Goal: Task Accomplishment & Management: Manage account settings

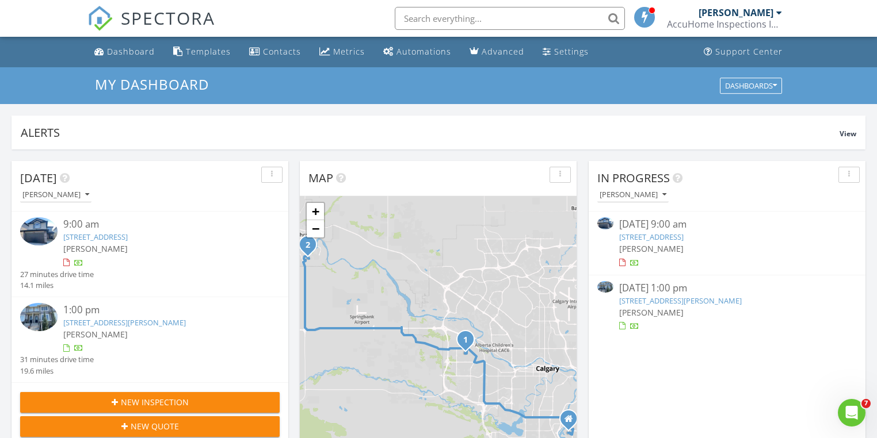
click at [729, 13] on div "[PERSON_NAME]" at bounding box center [735, 13] width 75 height 12
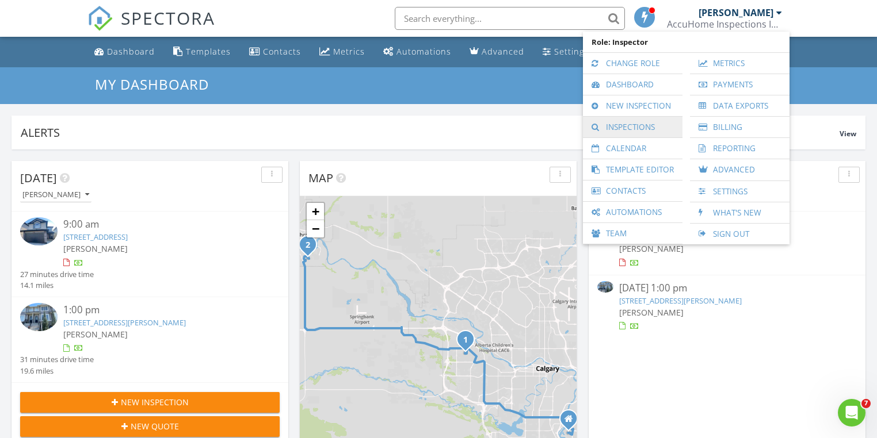
click at [635, 123] on link "Inspections" at bounding box center [632, 127] width 88 height 21
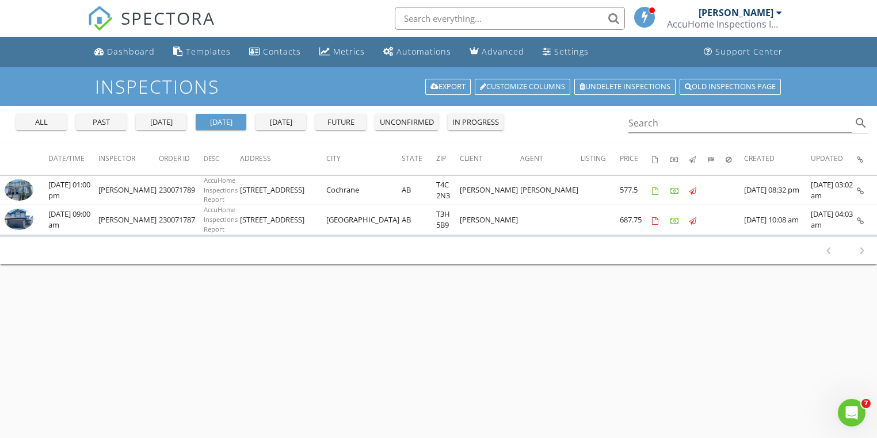
click at [288, 121] on div "tomorrow" at bounding box center [280, 123] width 41 height 12
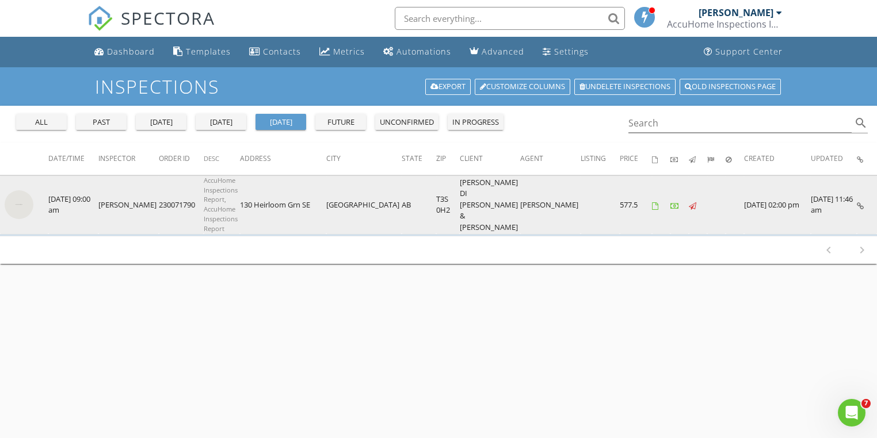
click at [24, 202] on img at bounding box center [19, 204] width 29 height 29
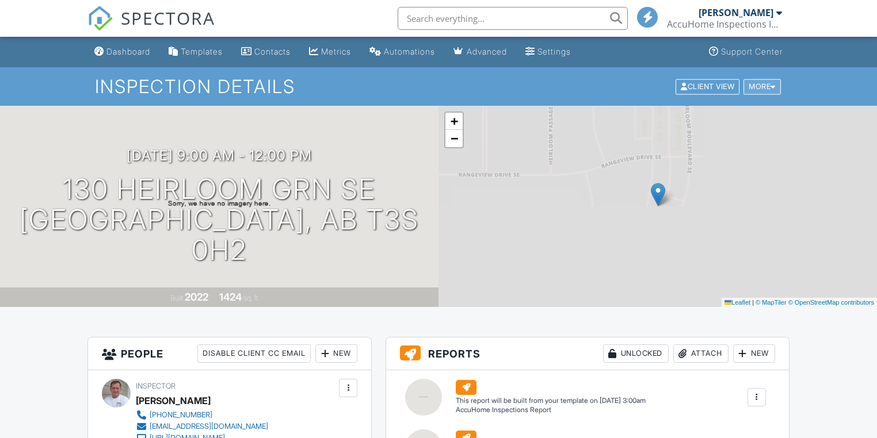
click at [754, 85] on div "More" at bounding box center [761, 87] width 37 height 16
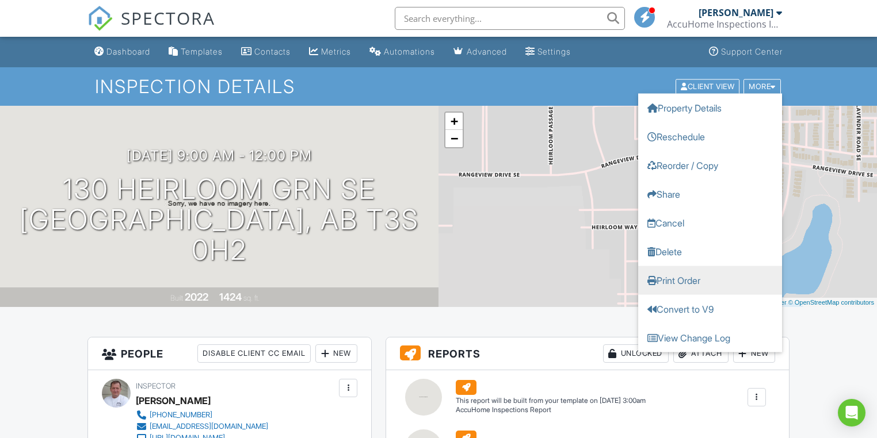
click at [690, 281] on link "Print Order" at bounding box center [710, 280] width 144 height 29
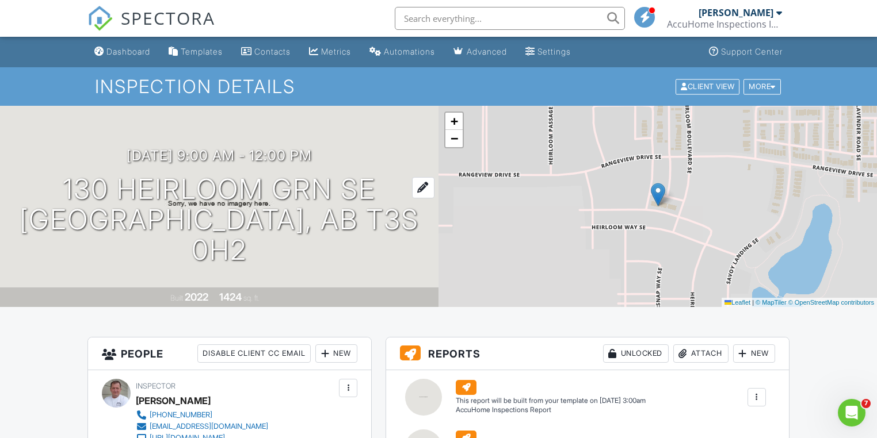
click at [182, 196] on h1 "130 Heirloom Grn SE Calgary, AB T3S 0H2" at bounding box center [218, 219] width 401 height 91
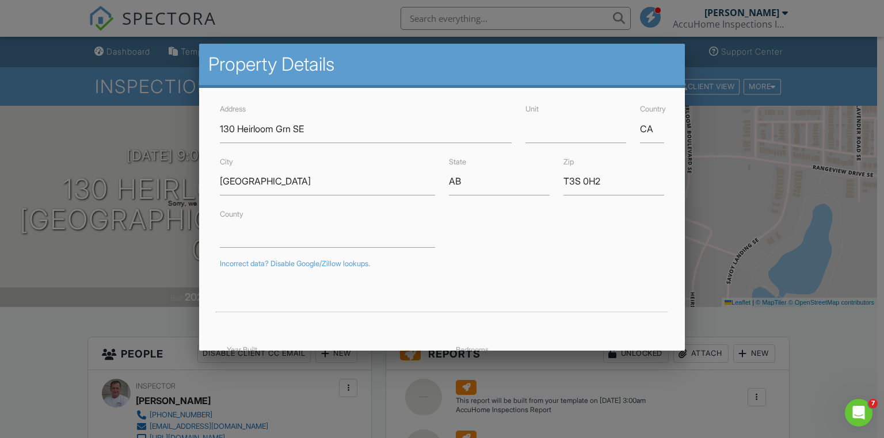
click at [829, 345] on div at bounding box center [442, 216] width 884 height 548
